Goal: Task Accomplishment & Management: Manage account settings

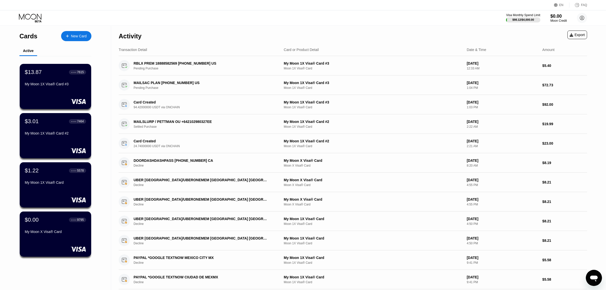
click at [58, 85] on div "My Moon 1X Visa® Card #3" at bounding box center [55, 84] width 61 height 4
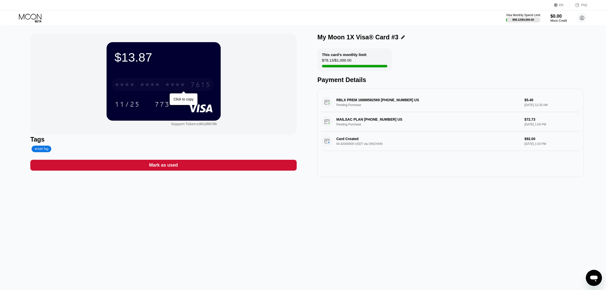
click at [135, 88] on div "* * * * * * * * * * * * 7615" at bounding box center [163, 84] width 102 height 13
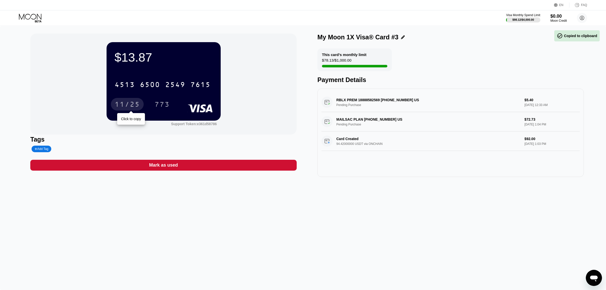
click at [122, 106] on div "11/25" at bounding box center [127, 105] width 25 height 8
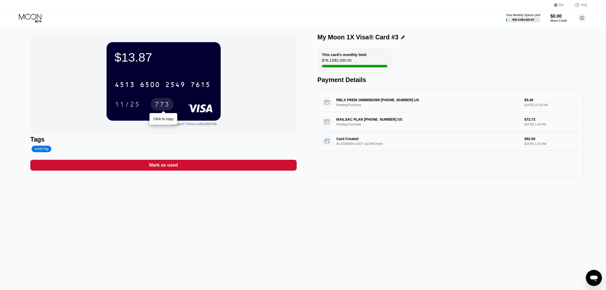
click at [157, 107] on div "773" at bounding box center [162, 105] width 15 height 8
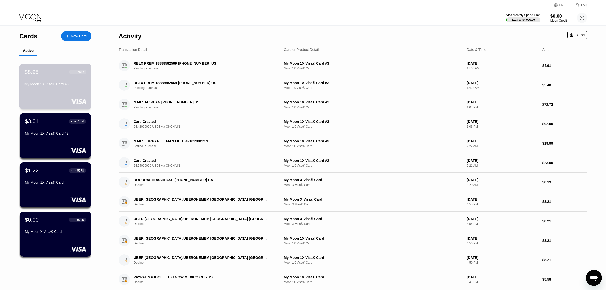
click at [77, 94] on div "$8.95 ● ● ● ● 7615 My Moon 1X Visa® Card #3" at bounding box center [55, 87] width 72 height 46
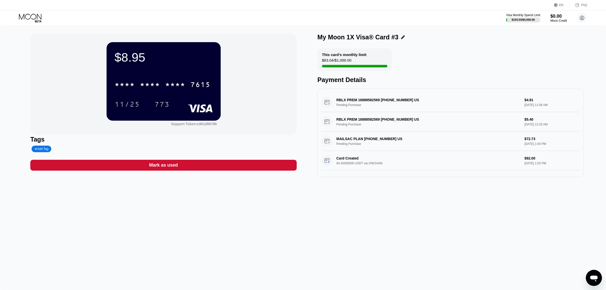
click at [167, 84] on div "* * * *" at bounding box center [175, 85] width 20 height 8
click at [178, 84] on div "2549" at bounding box center [175, 85] width 20 height 8
drag, startPoint x: 186, startPoint y: 101, endPoint x: 182, endPoint y: 91, distance: 10.9
click at [186, 101] on div "11/25 773" at bounding box center [164, 104] width 98 height 13
click at [182, 91] on div "* * * * * * * * * * * * 7615" at bounding box center [163, 84] width 102 height 13
